Goal: Task Accomplishment & Management: Manage account settings

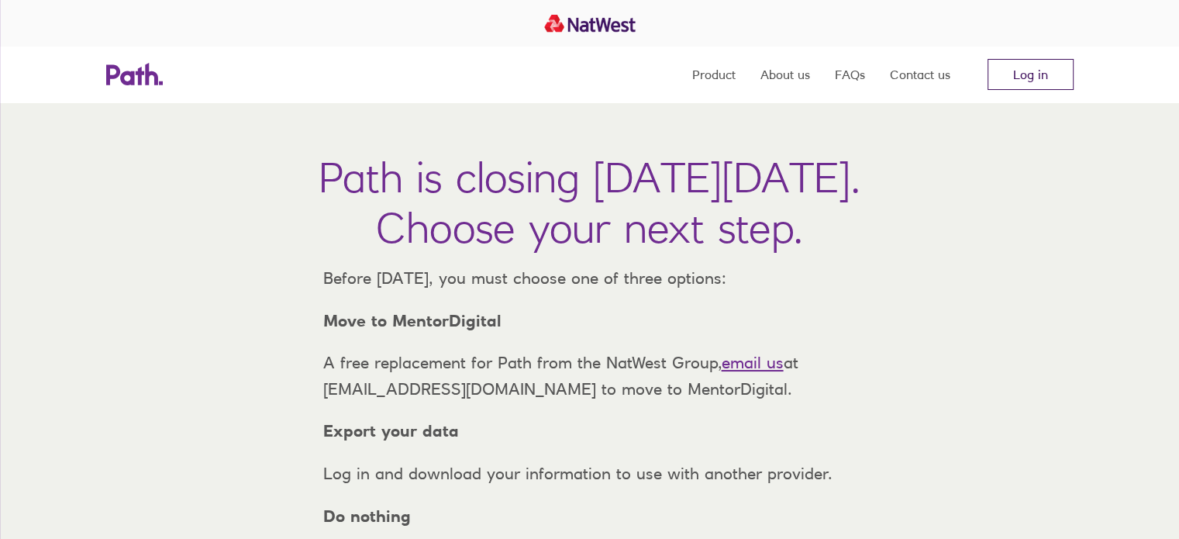
drag, startPoint x: 1026, startPoint y: 73, endPoint x: 1026, endPoint y: 63, distance: 10.1
click at [1026, 74] on link "Log in" at bounding box center [1031, 74] width 86 height 31
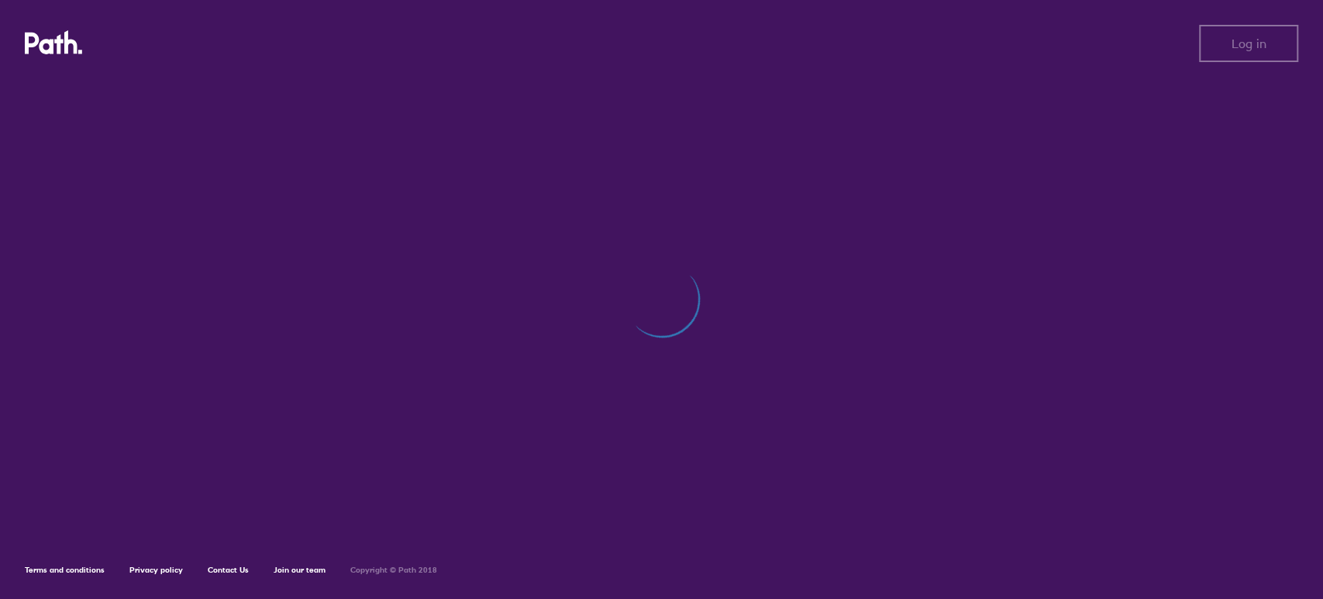
click at [1284, 242] on div at bounding box center [662, 307] width 1274 height 457
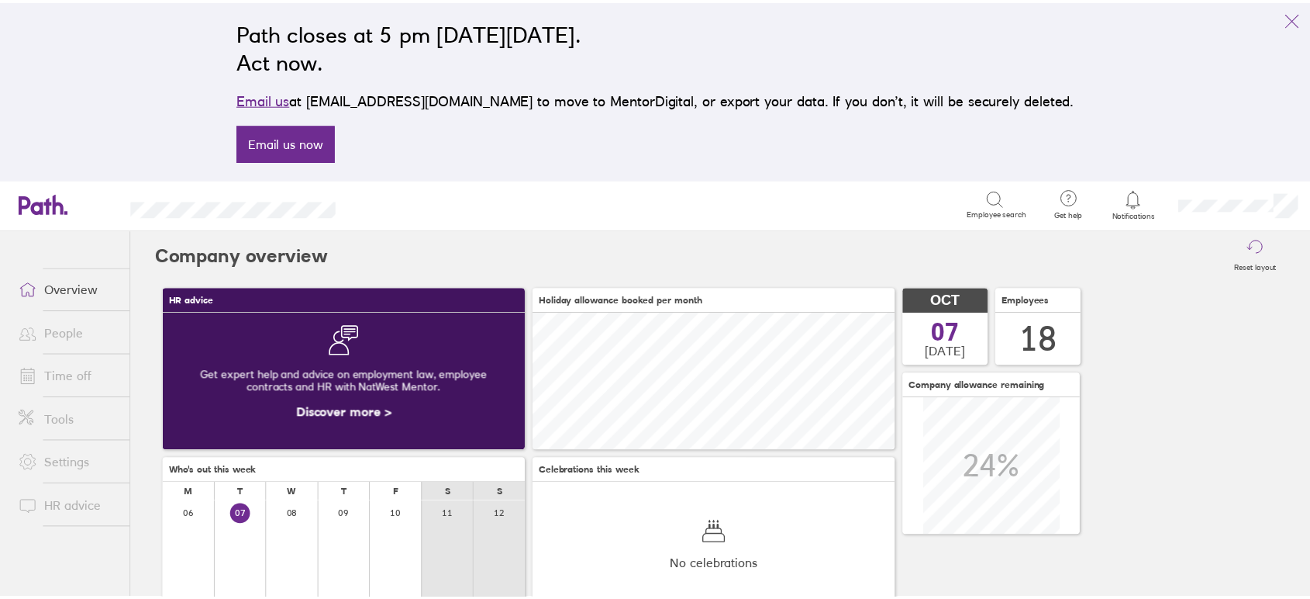
scroll to position [138, 366]
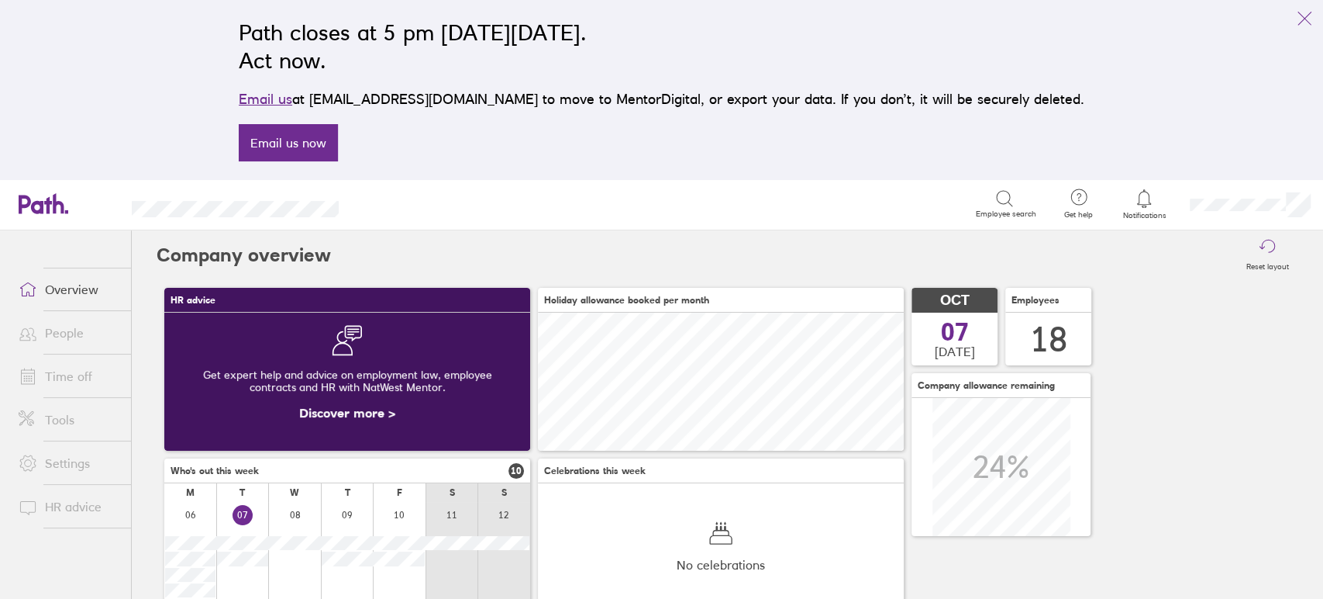
click at [60, 378] on link "Time off" at bounding box center [68, 376] width 125 height 31
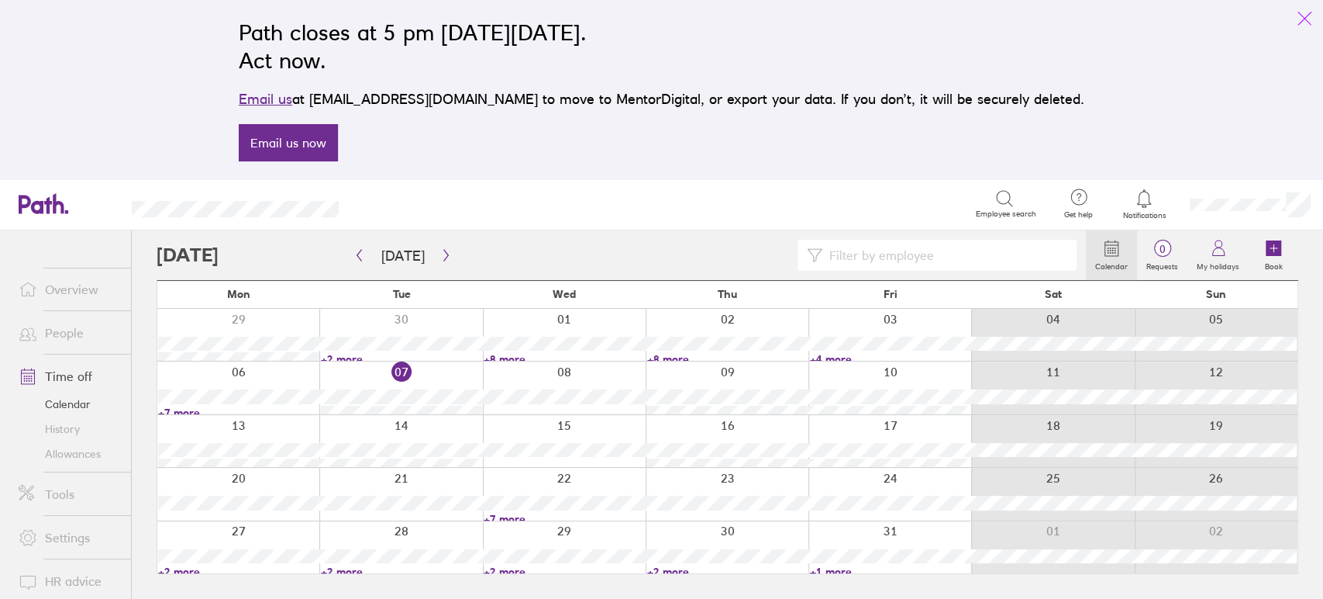
click at [1303, 26] on icon "link" at bounding box center [1305, 18] width 19 height 19
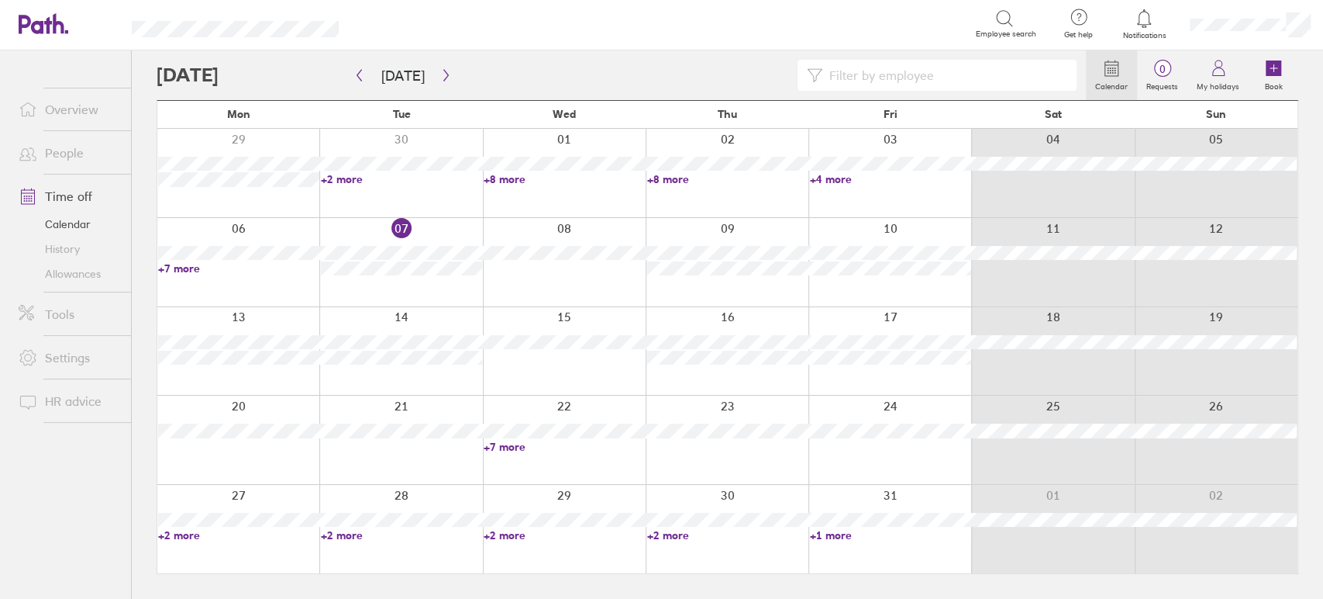
click at [355, 178] on link "+2 more" at bounding box center [401, 179] width 161 height 14
click at [357, 536] on link "+2 more" at bounding box center [401, 535] width 161 height 14
click at [347, 535] on link "+2 more" at bounding box center [401, 535] width 161 height 14
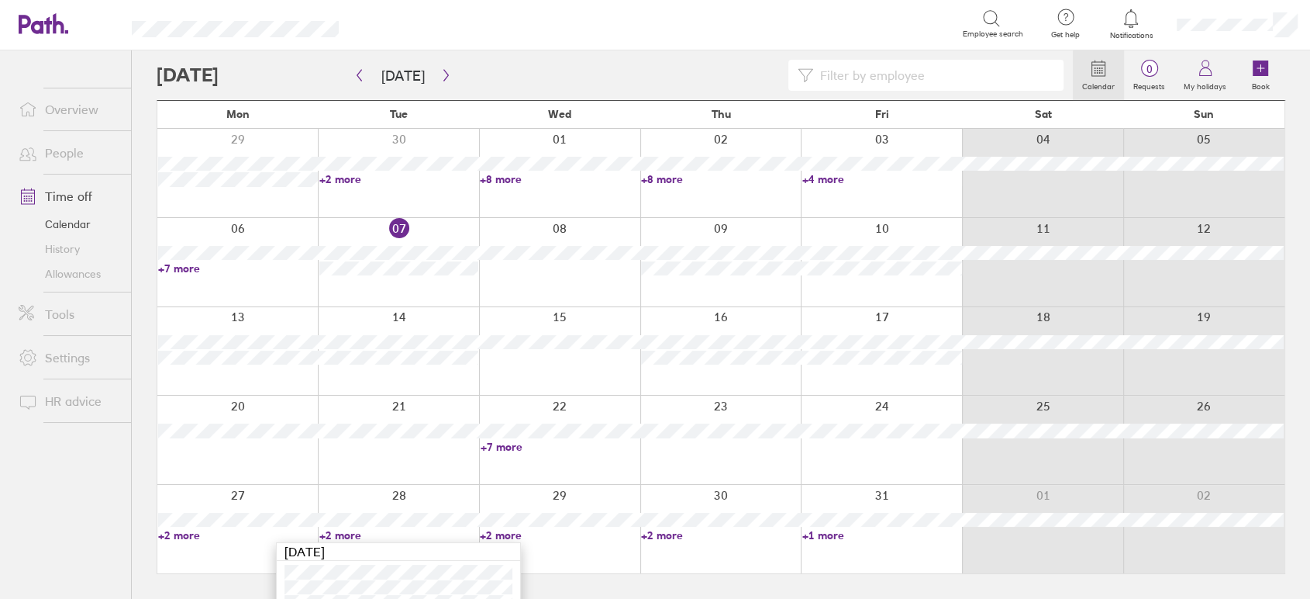
scroll to position [19, 0]
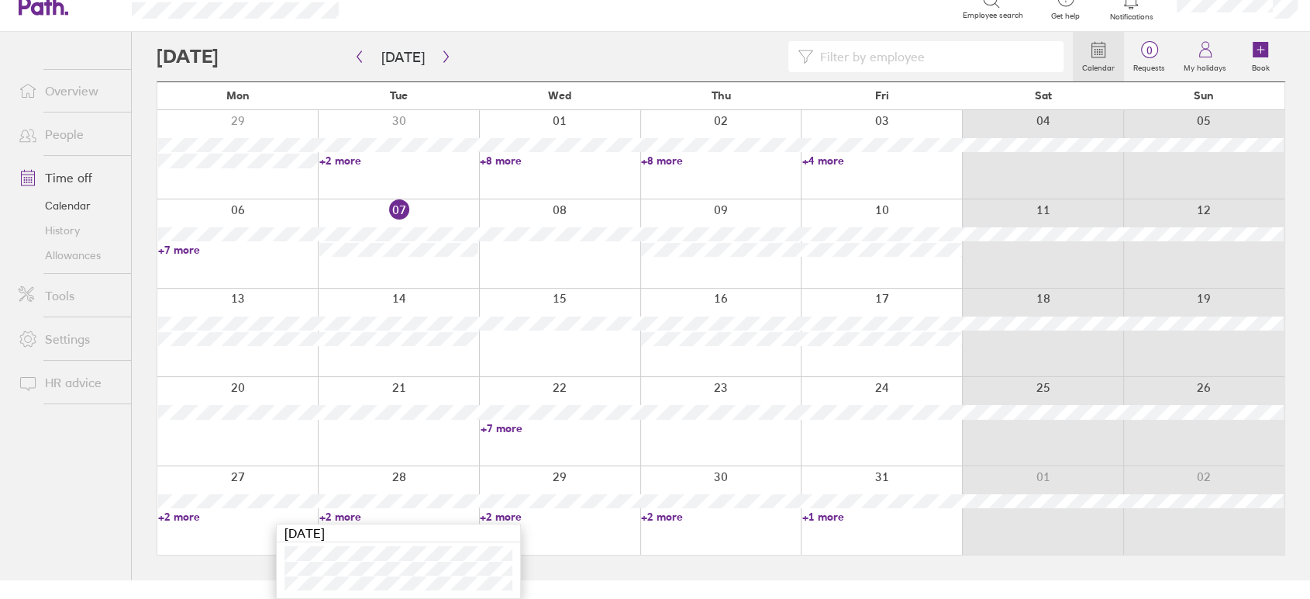
click at [524, 514] on link "+2 more" at bounding box center [560, 516] width 160 height 14
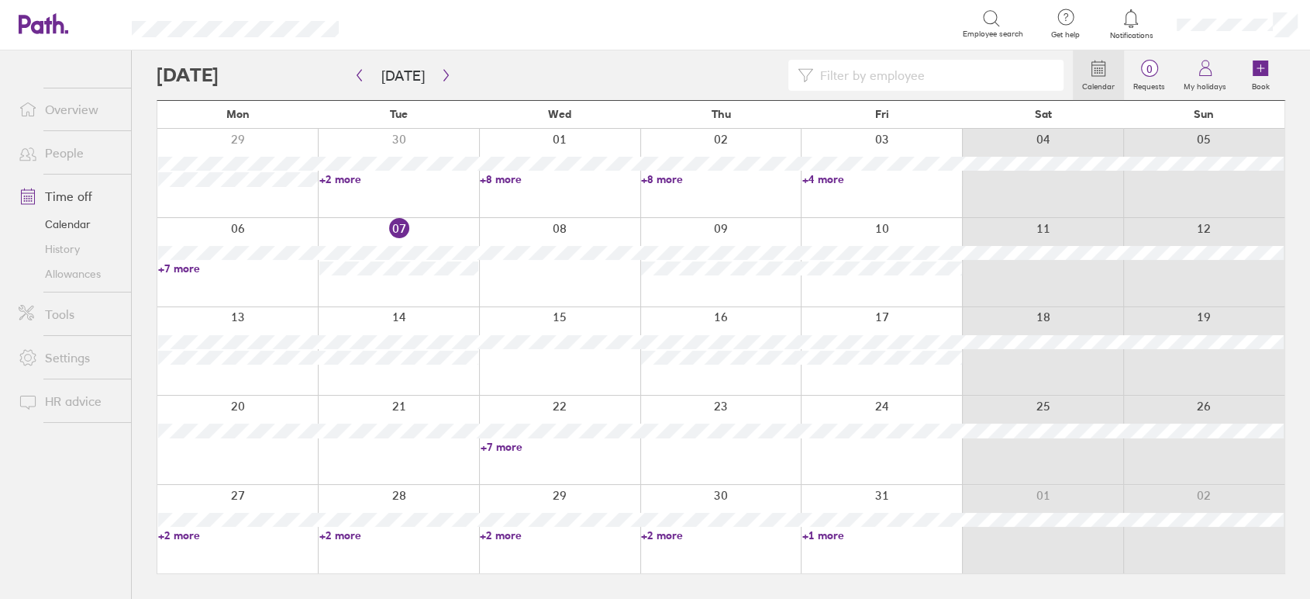
scroll to position [0, 0]
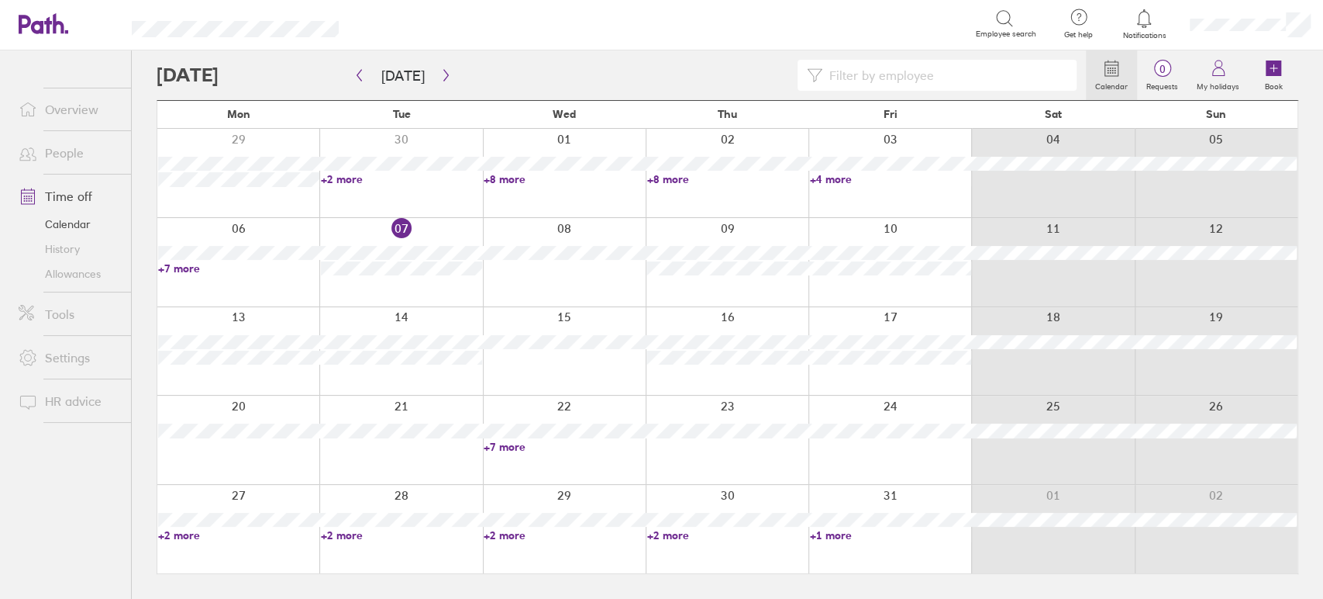
click at [509, 533] on link "+2 more" at bounding box center [564, 535] width 161 height 14
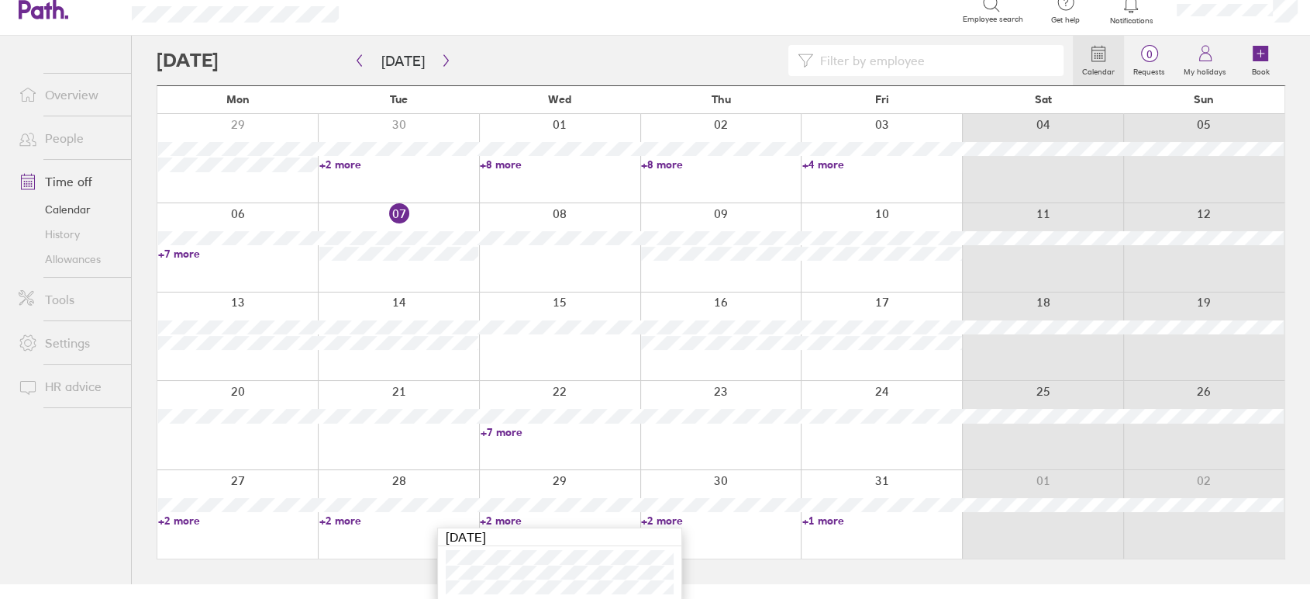
scroll to position [19, 0]
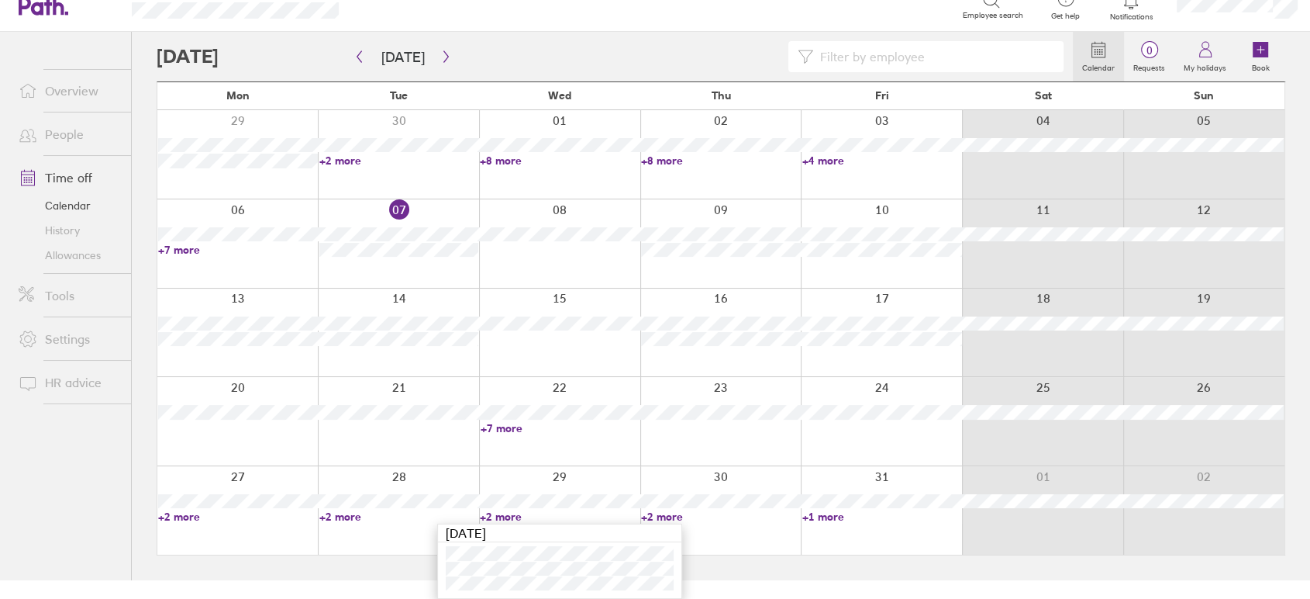
click at [653, 515] on link "+2 more" at bounding box center [721, 516] width 160 height 14
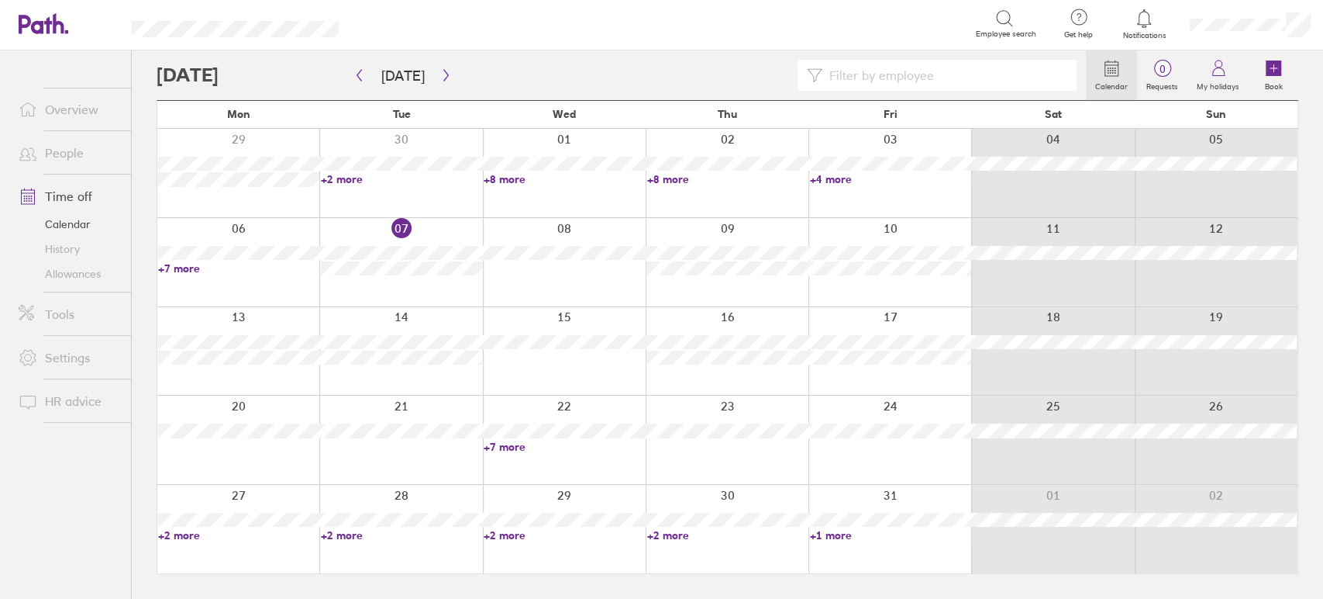
click at [656, 533] on link "+2 more" at bounding box center [727, 535] width 161 height 14
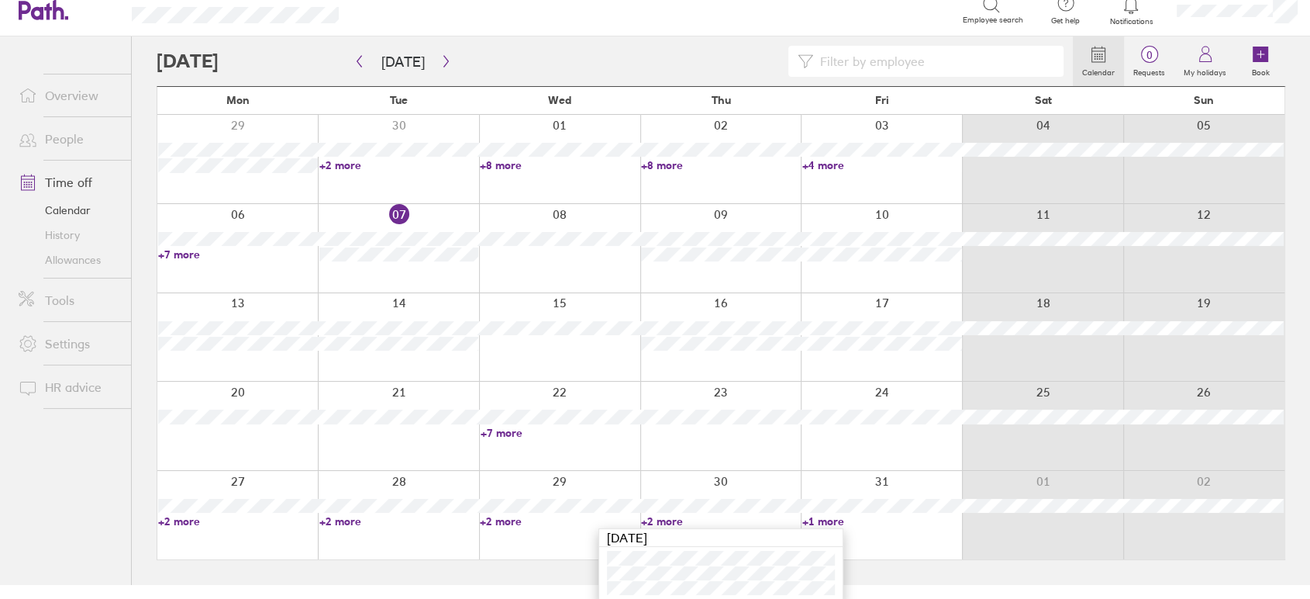
scroll to position [19, 0]
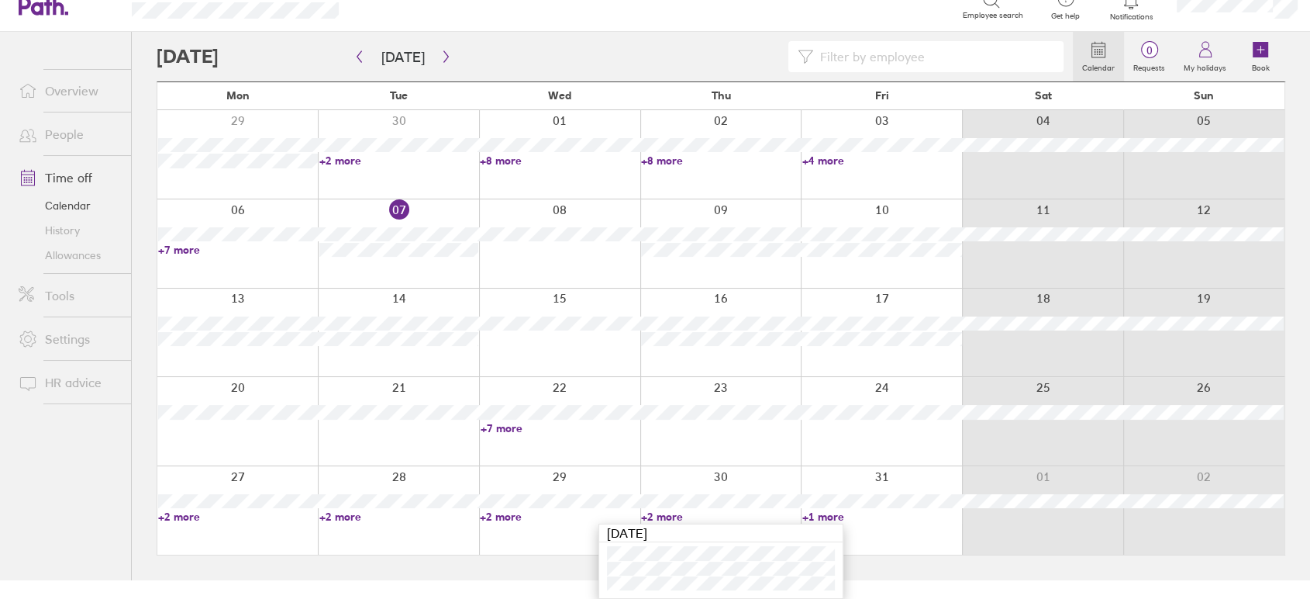
click at [1298, 109] on div "Calendar 0 Requests My holidays Book Today October 2025 Mon Tue Wed Thu Fri Sat…" at bounding box center [721, 306] width 1178 height 548
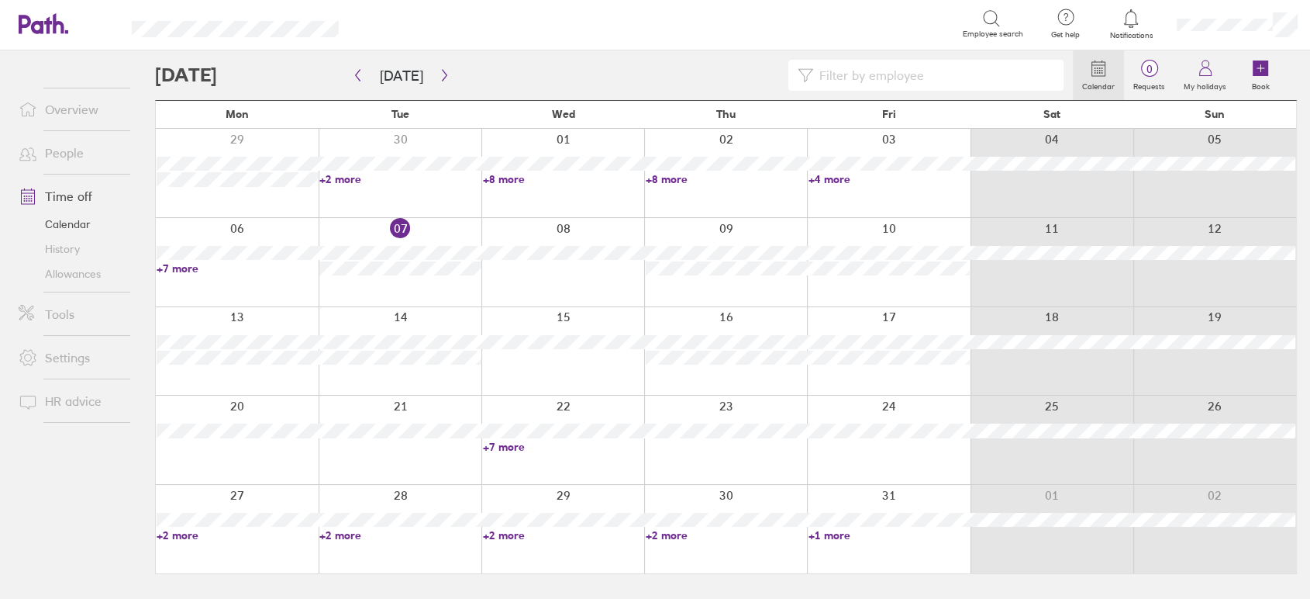
scroll to position [0, 0]
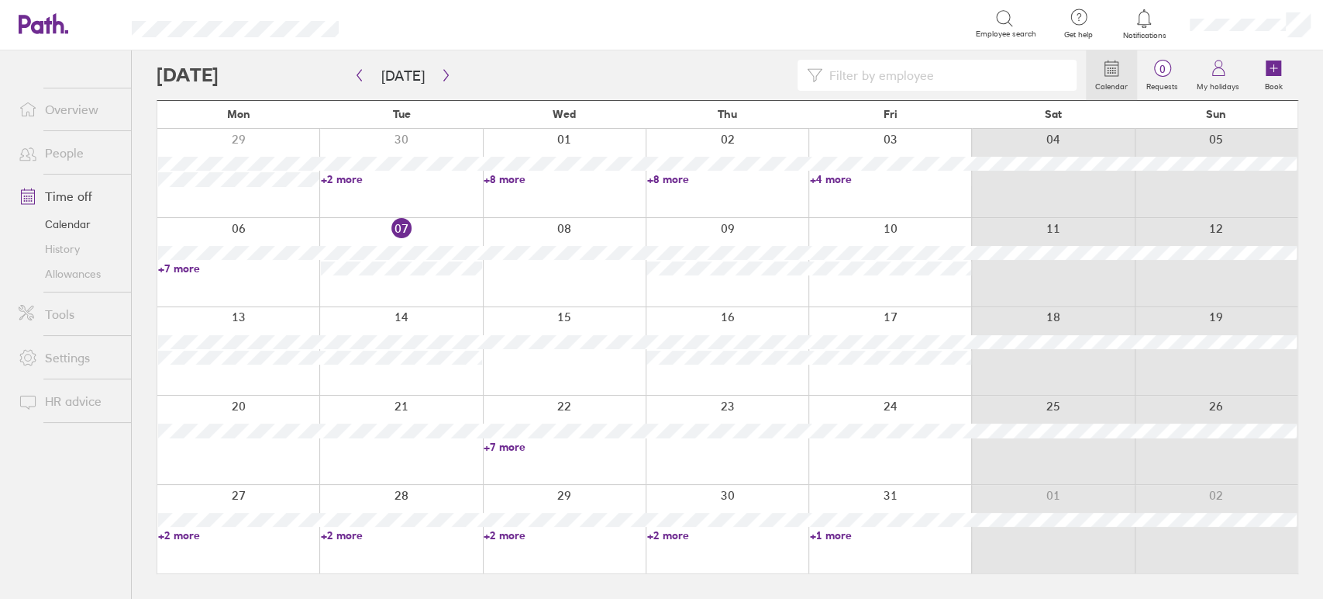
click at [358, 588] on main "Today October 2025 Mon Tue Wed Thu Fri Sat Sun 29 30 01 02 03 04 05 +2 more +8 …" at bounding box center [728, 324] width 1142 height 548
click at [343, 535] on link "+2 more" at bounding box center [401, 535] width 161 height 14
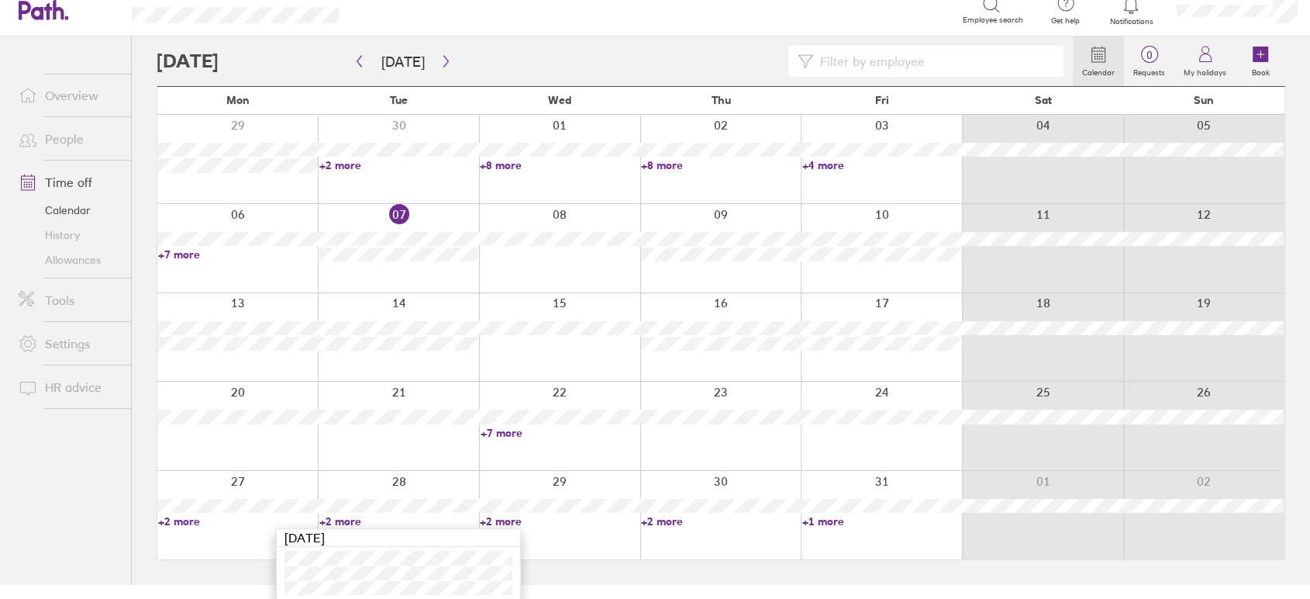
scroll to position [19, 0]
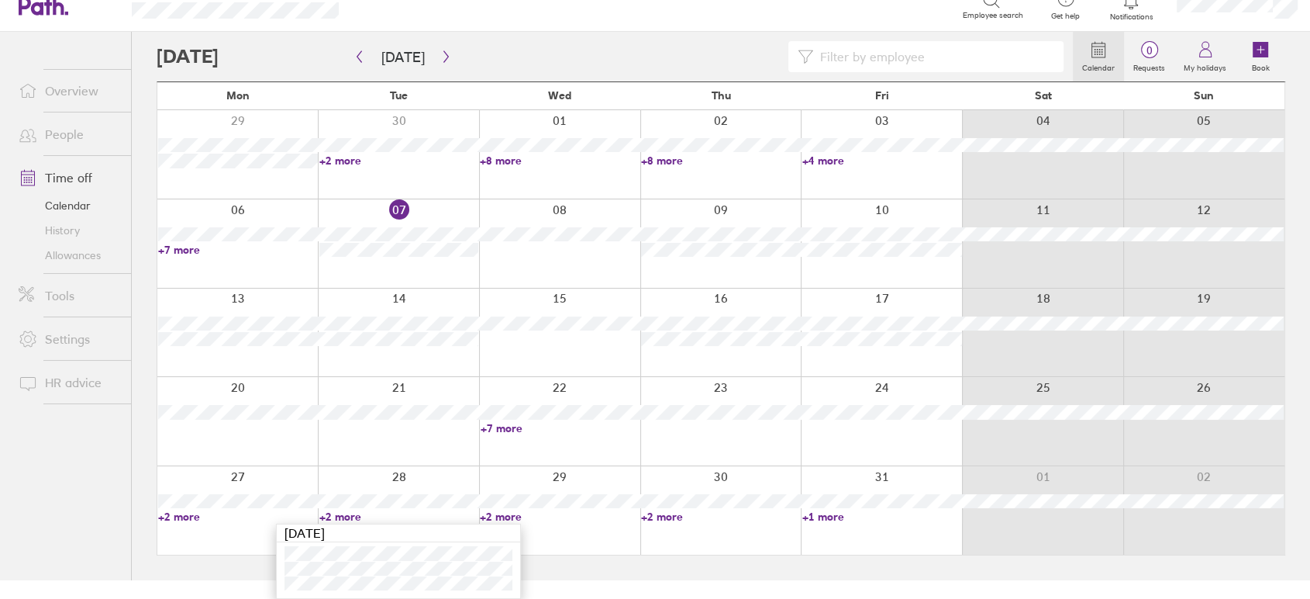
click at [342, 160] on link "+2 more" at bounding box center [399, 161] width 160 height 14
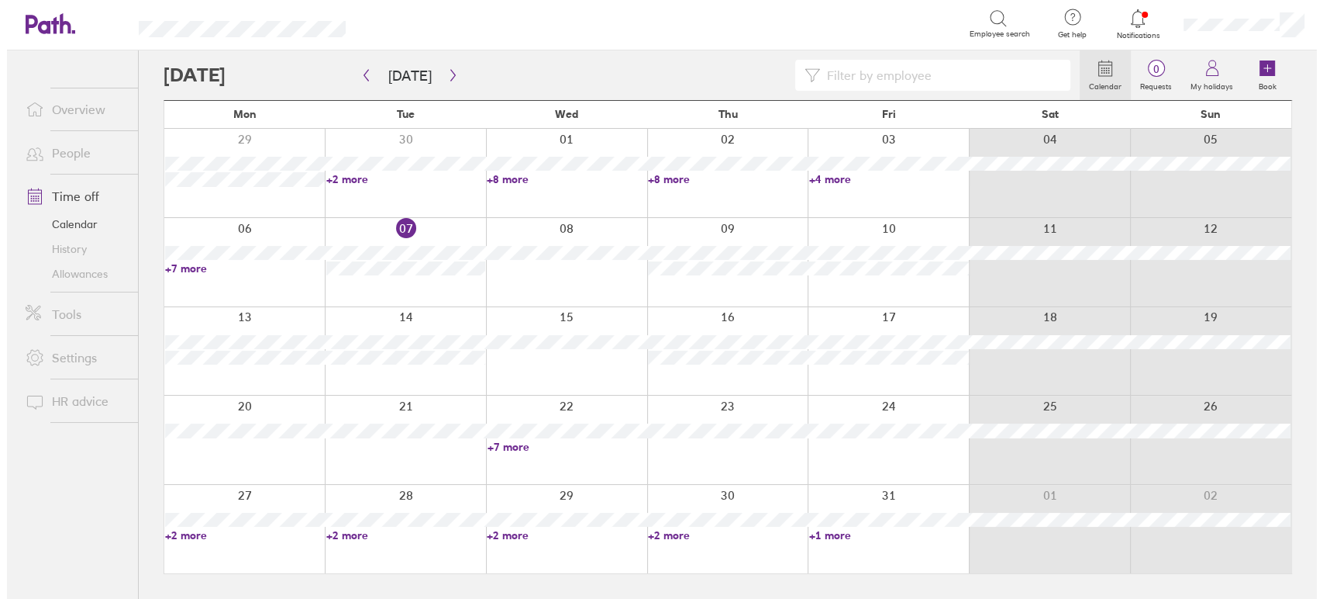
scroll to position [0, 0]
click at [335, 176] on link "+2 more" at bounding box center [401, 179] width 161 height 14
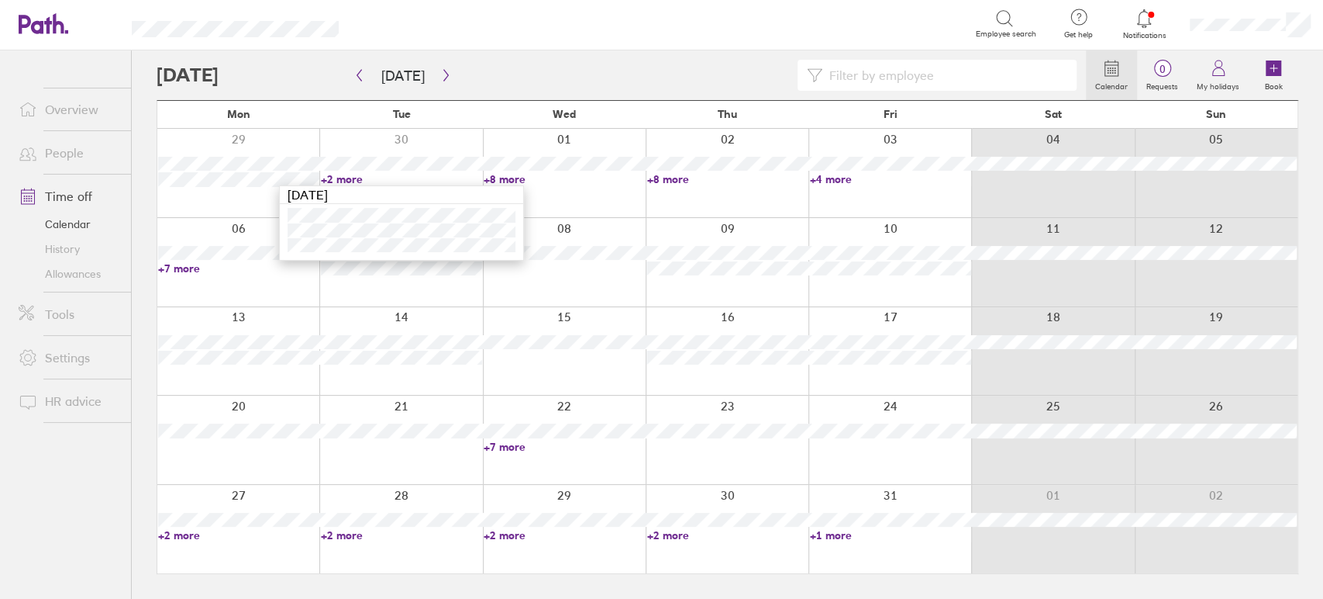
click at [785, 18] on div "Search" at bounding box center [674, 24] width 603 height 24
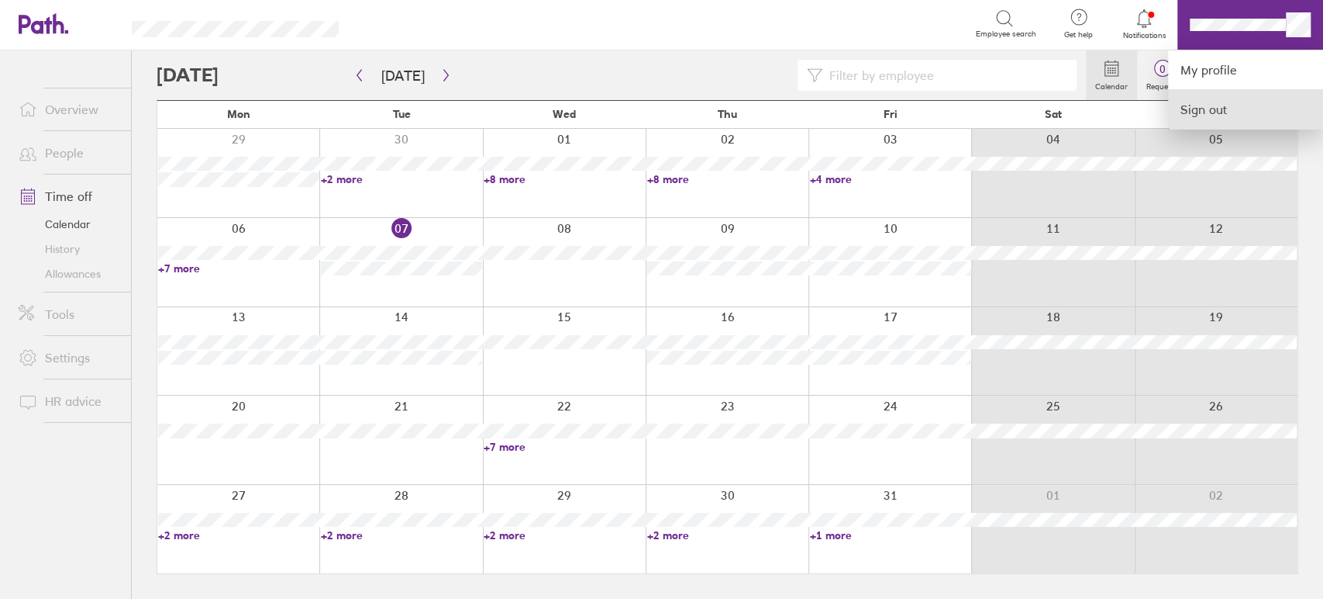
click at [1209, 112] on link "Sign out" at bounding box center [1245, 109] width 155 height 39
